Goal: Task Accomplishment & Management: Complete application form

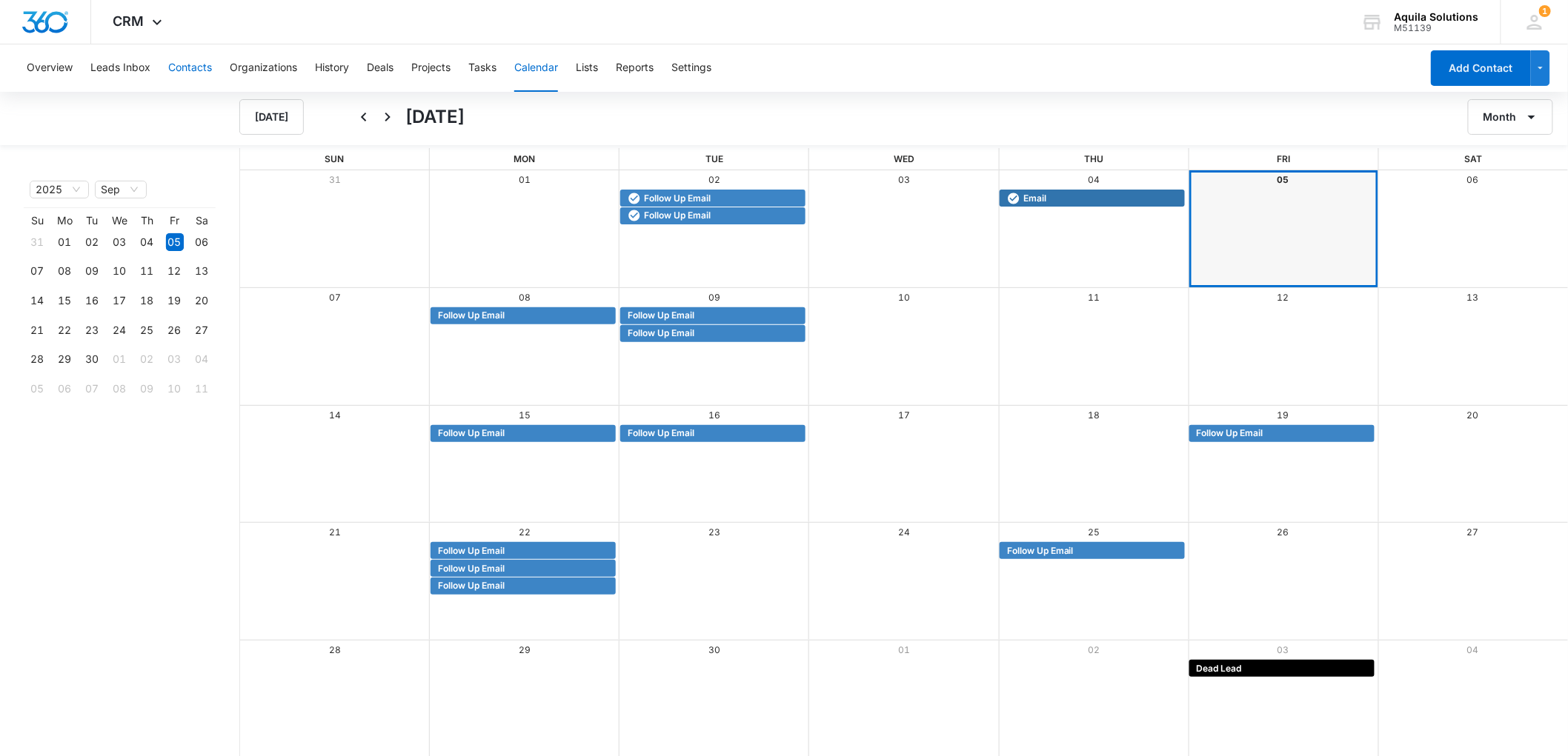
click at [175, 68] on button "Contacts" at bounding box center [190, 68] width 44 height 47
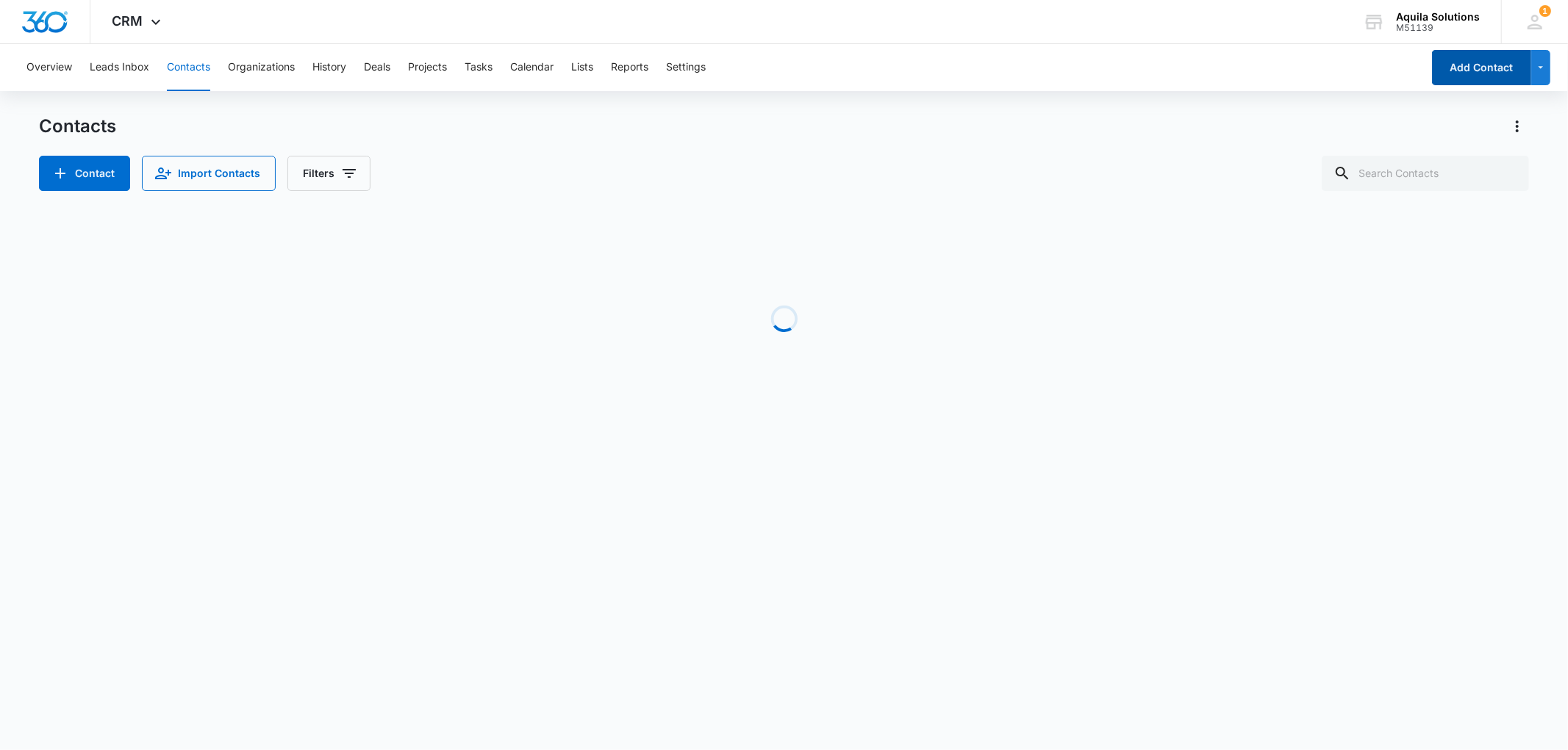
click at [1451, 69] on button "Add Contact" at bounding box center [1481, 67] width 99 height 36
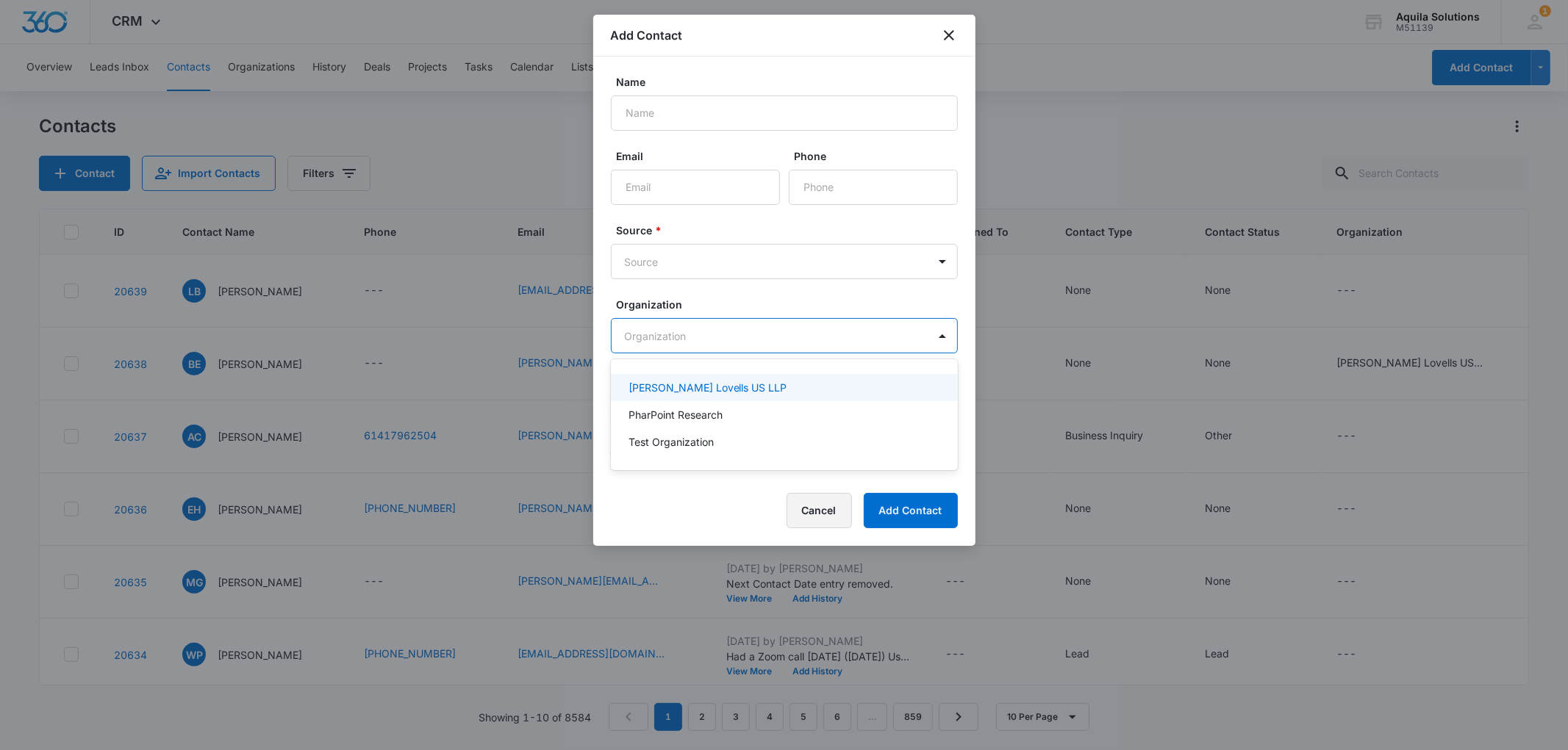
click at [825, 331] on body "CRM Apps Reputation Websites Forms CRM Email Social Payments POS Content Ads In…" at bounding box center [784, 375] width 1568 height 750
click at [652, 114] on div at bounding box center [784, 375] width 1568 height 750
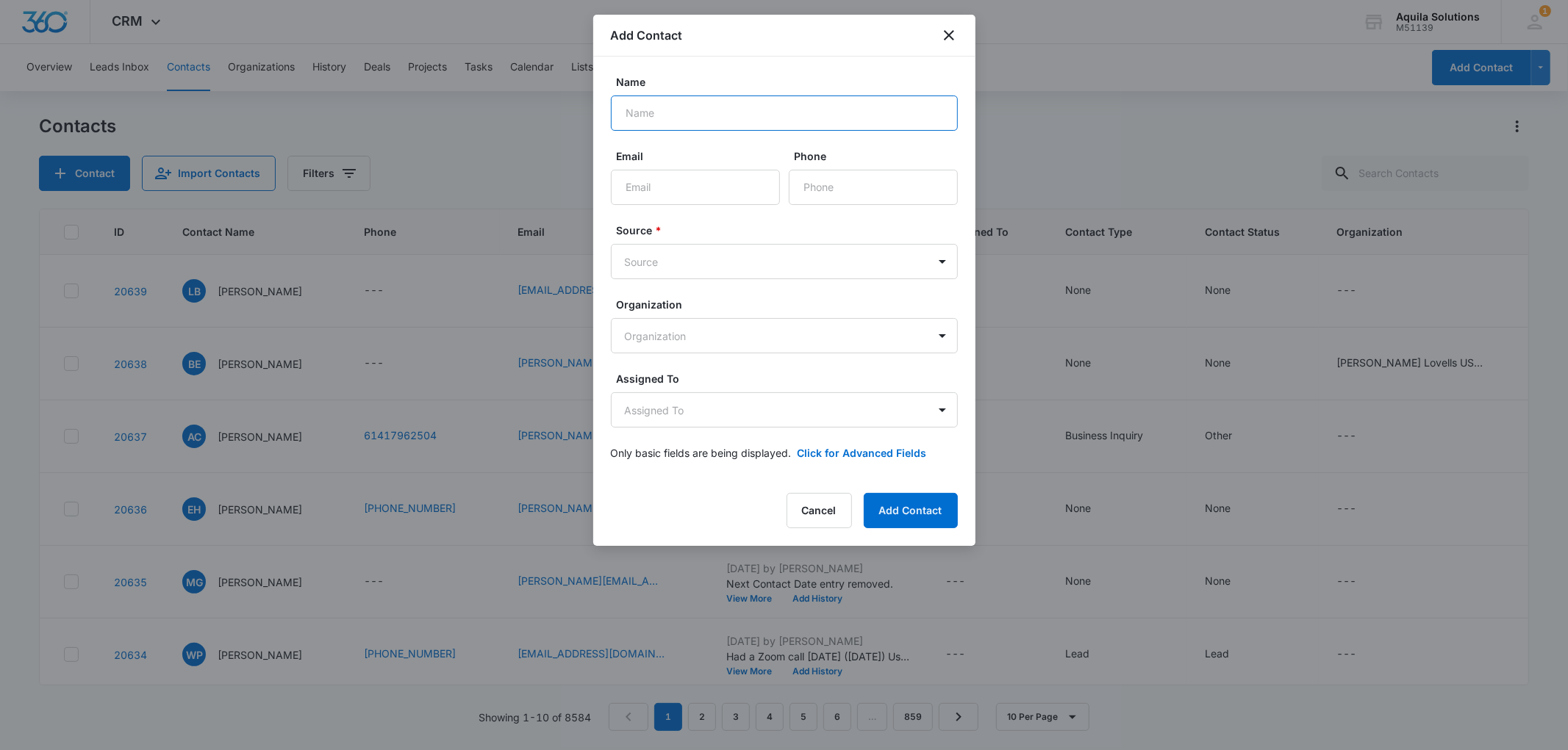
click at [651, 114] on input "Name" at bounding box center [784, 112] width 347 height 36
type input "[PERSON_NAME]"
click at [677, 247] on body "CRM Apps Reputation Websites Forms CRM Email Social Payments POS Content Ads In…" at bounding box center [784, 375] width 1568 height 750
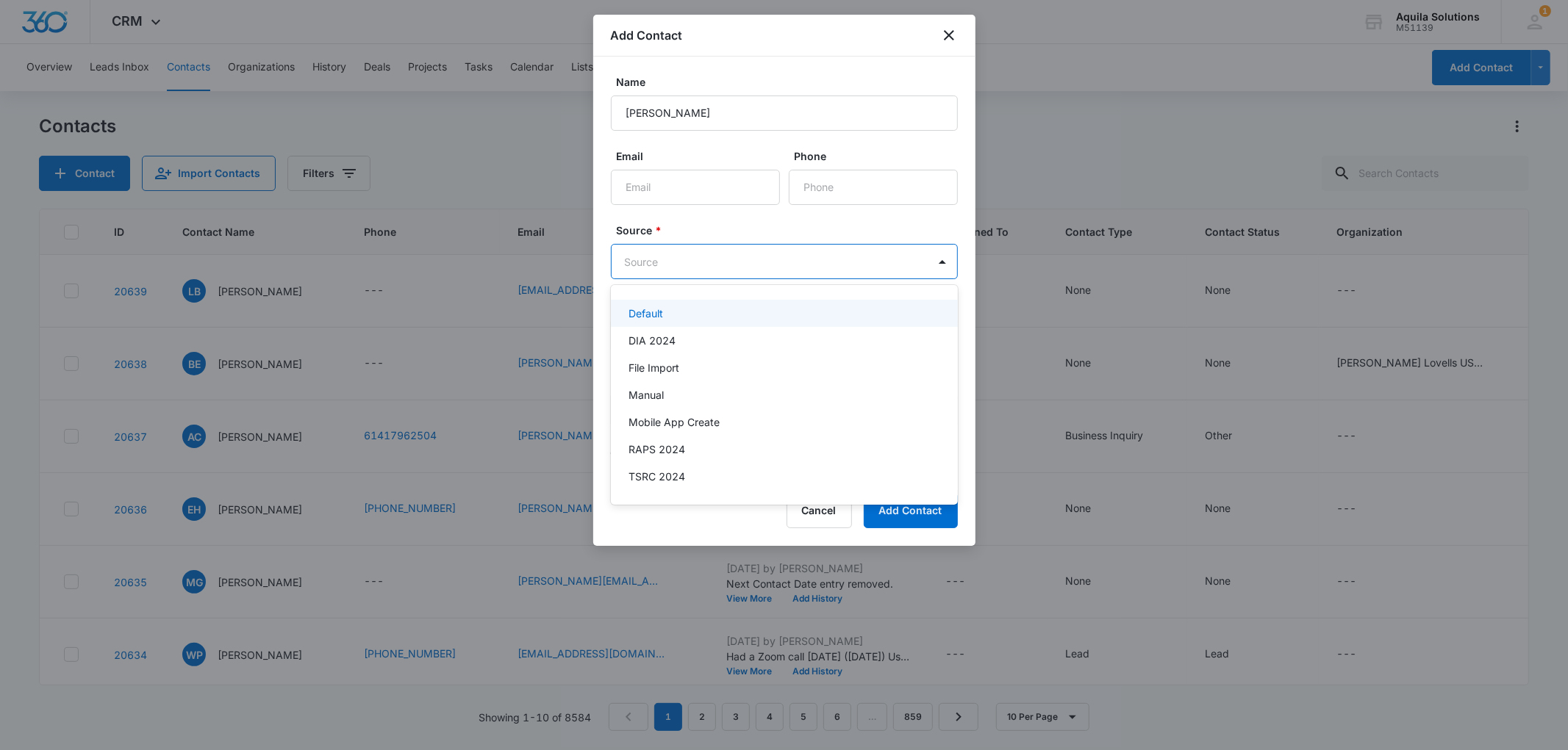
click at [655, 317] on p "Default" at bounding box center [646, 313] width 35 height 15
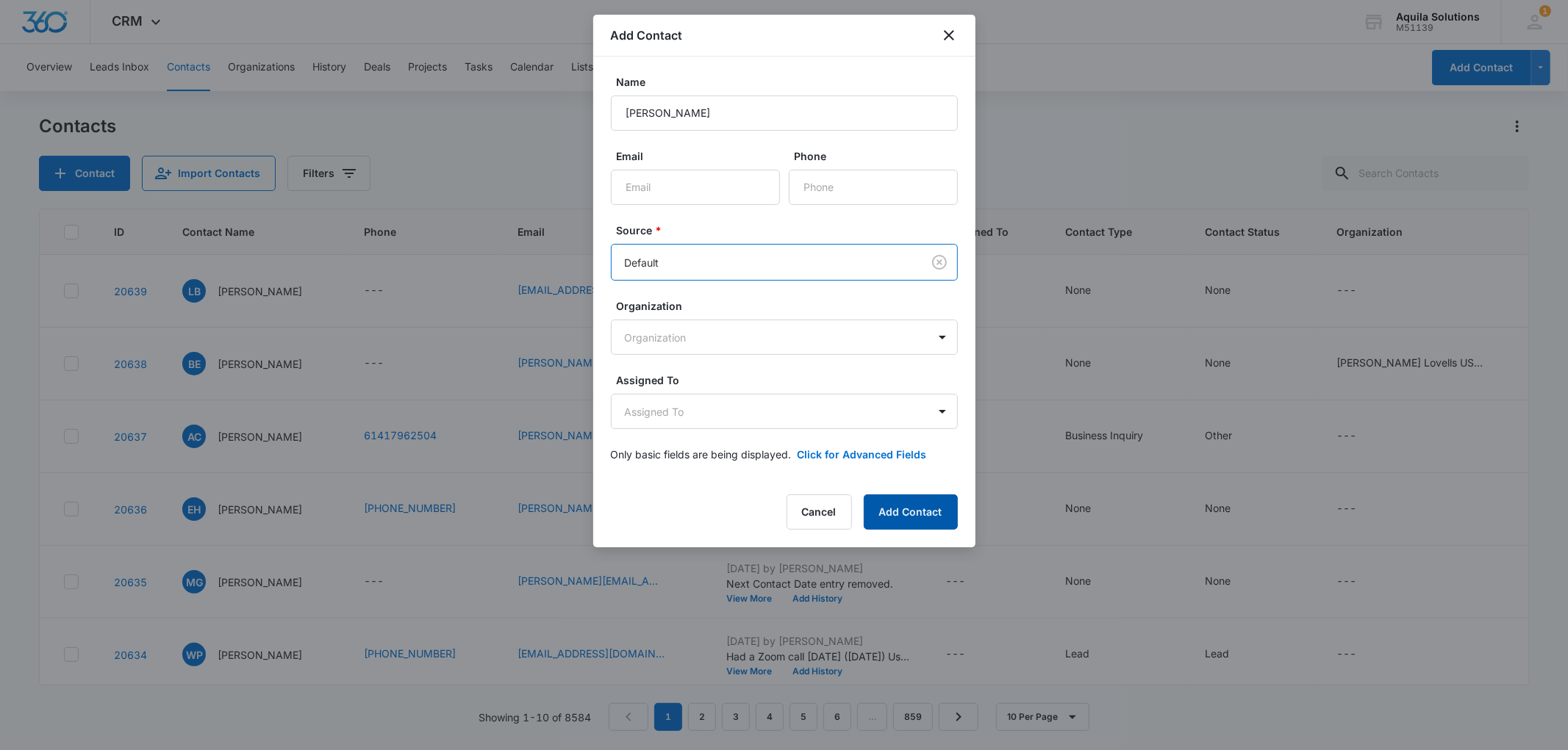
click at [902, 514] on button "Add Contact" at bounding box center [911, 512] width 94 height 36
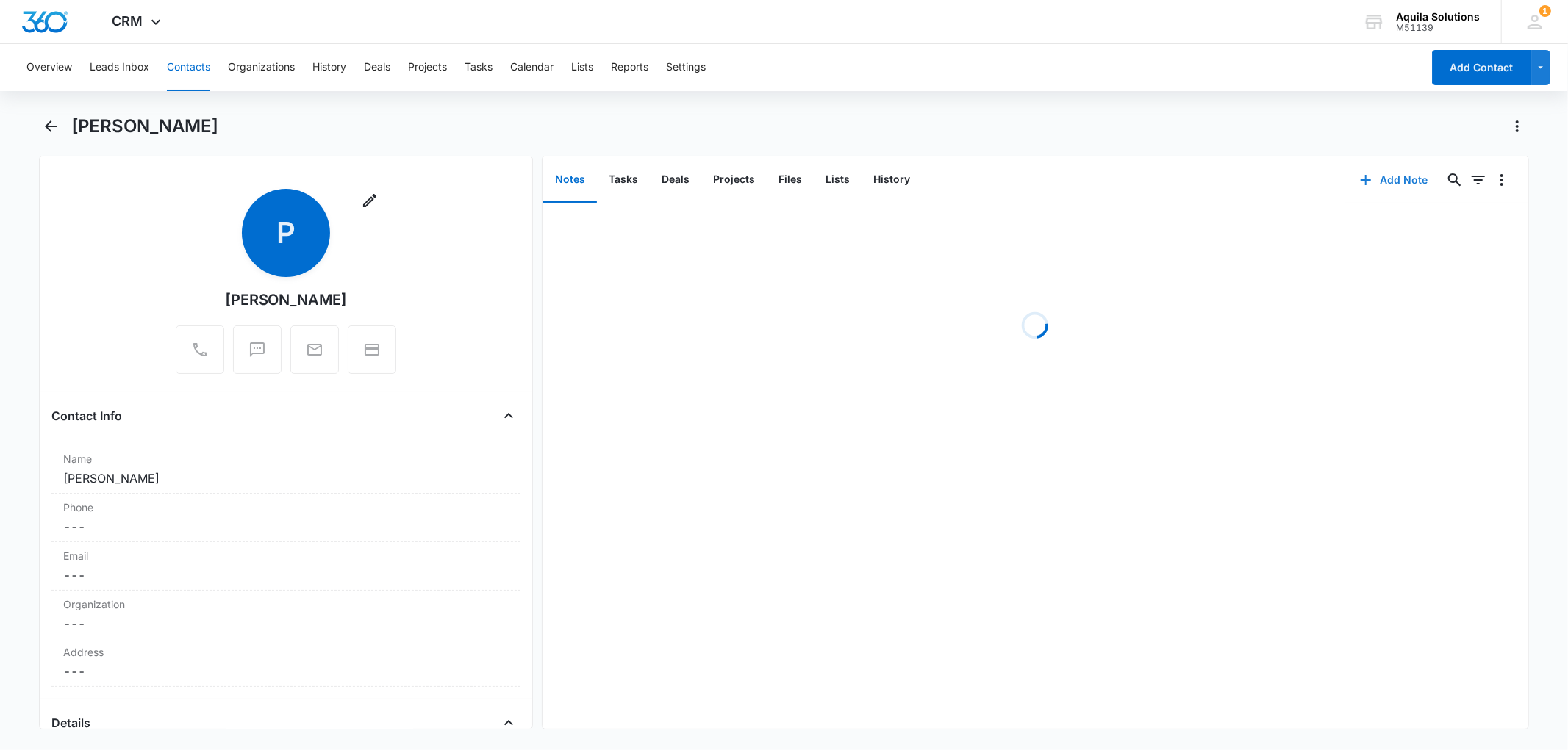
click at [1363, 175] on button "Add Note" at bounding box center [1394, 180] width 98 height 36
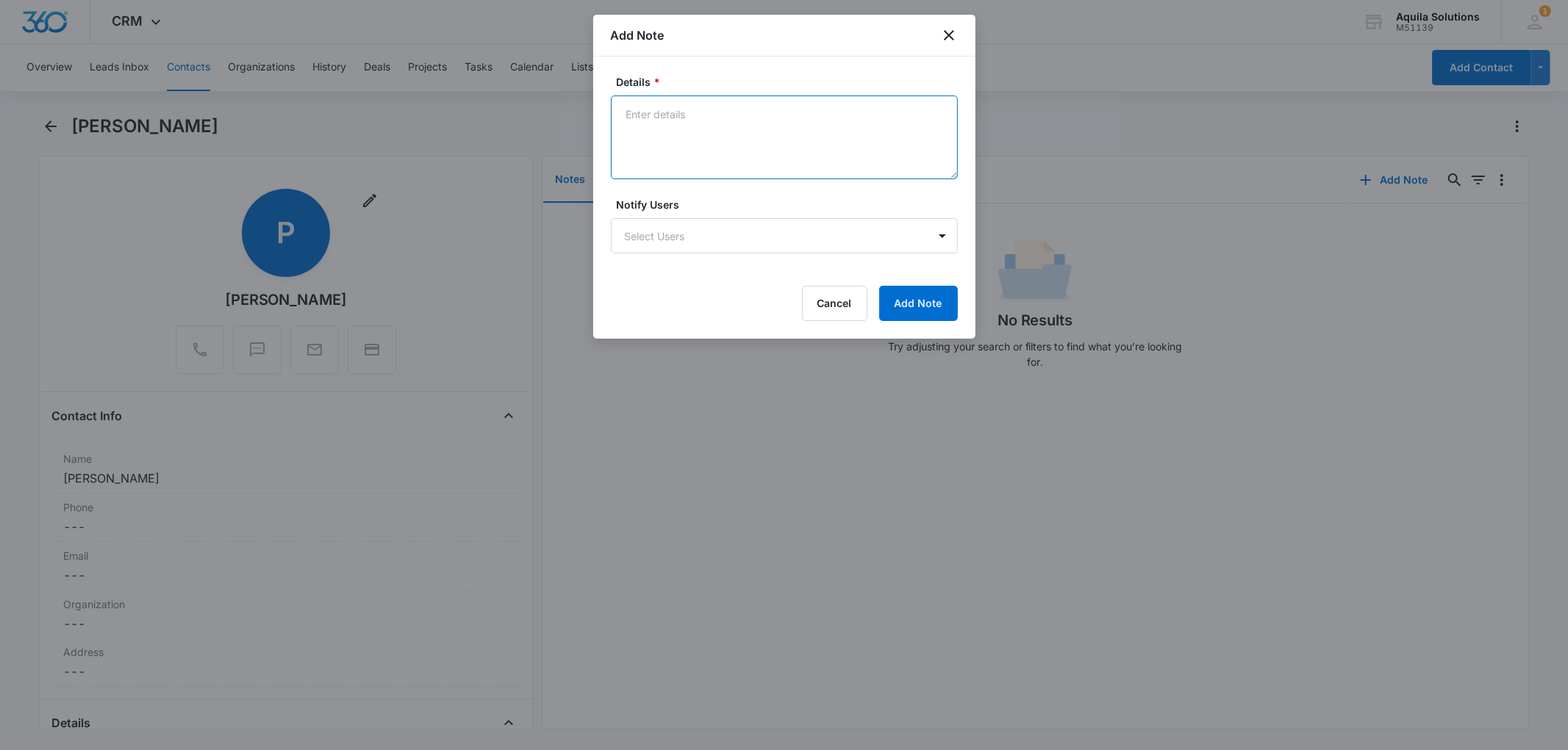
click at [641, 112] on textarea "Details *" at bounding box center [784, 136] width 347 height 84
click at [768, 163] on textarea "Regulatory affairs for [GEOGRAPHIC_DATA]/Europe Strategy and development Contac…" at bounding box center [784, 136] width 347 height 84
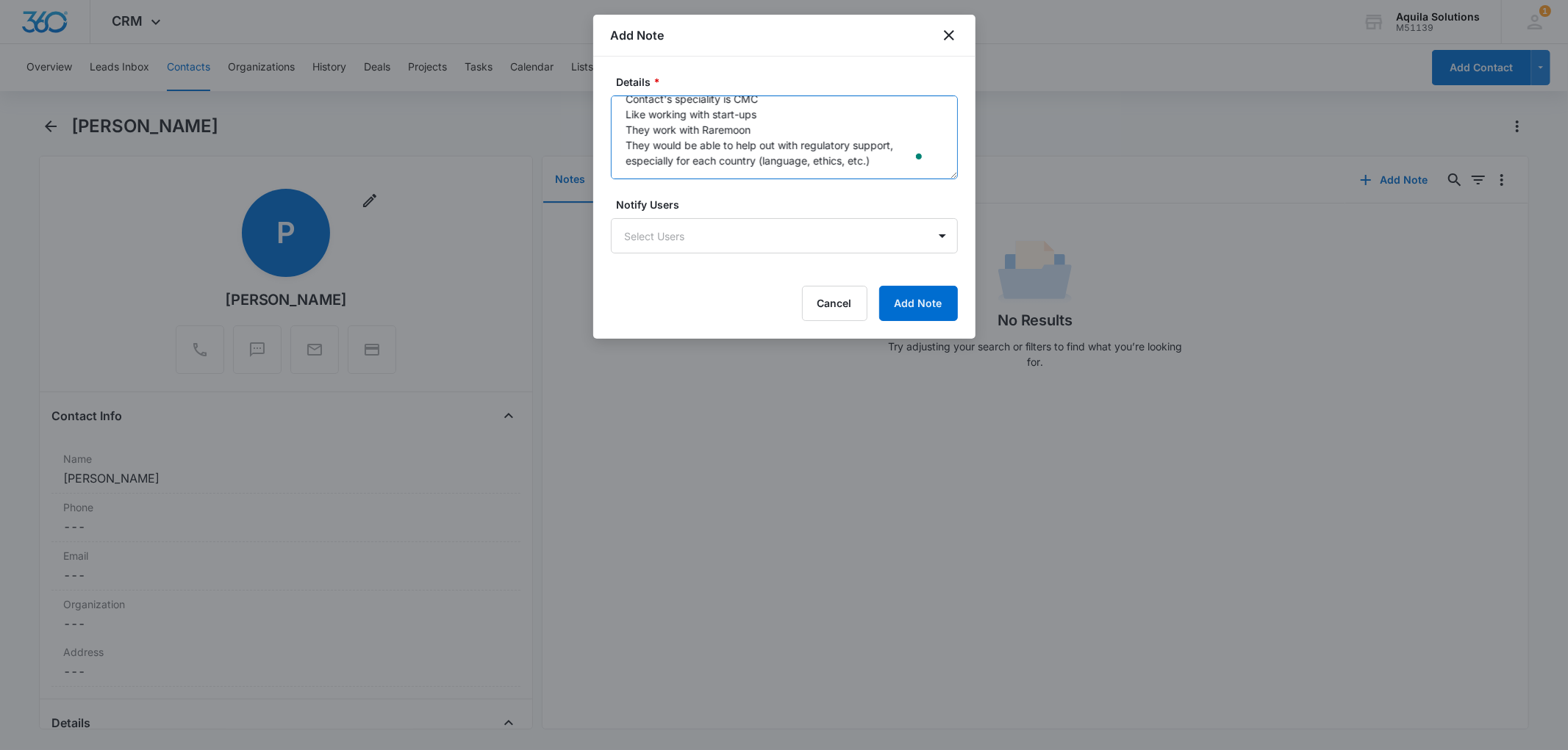
scroll to position [48, 0]
type textarea "Regulatory affairs for [GEOGRAPHIC_DATA]/Europe Strategy and development Contac…"
click at [927, 305] on button "Add Note" at bounding box center [919, 303] width 79 height 36
